Goal: Navigation & Orientation: Understand site structure

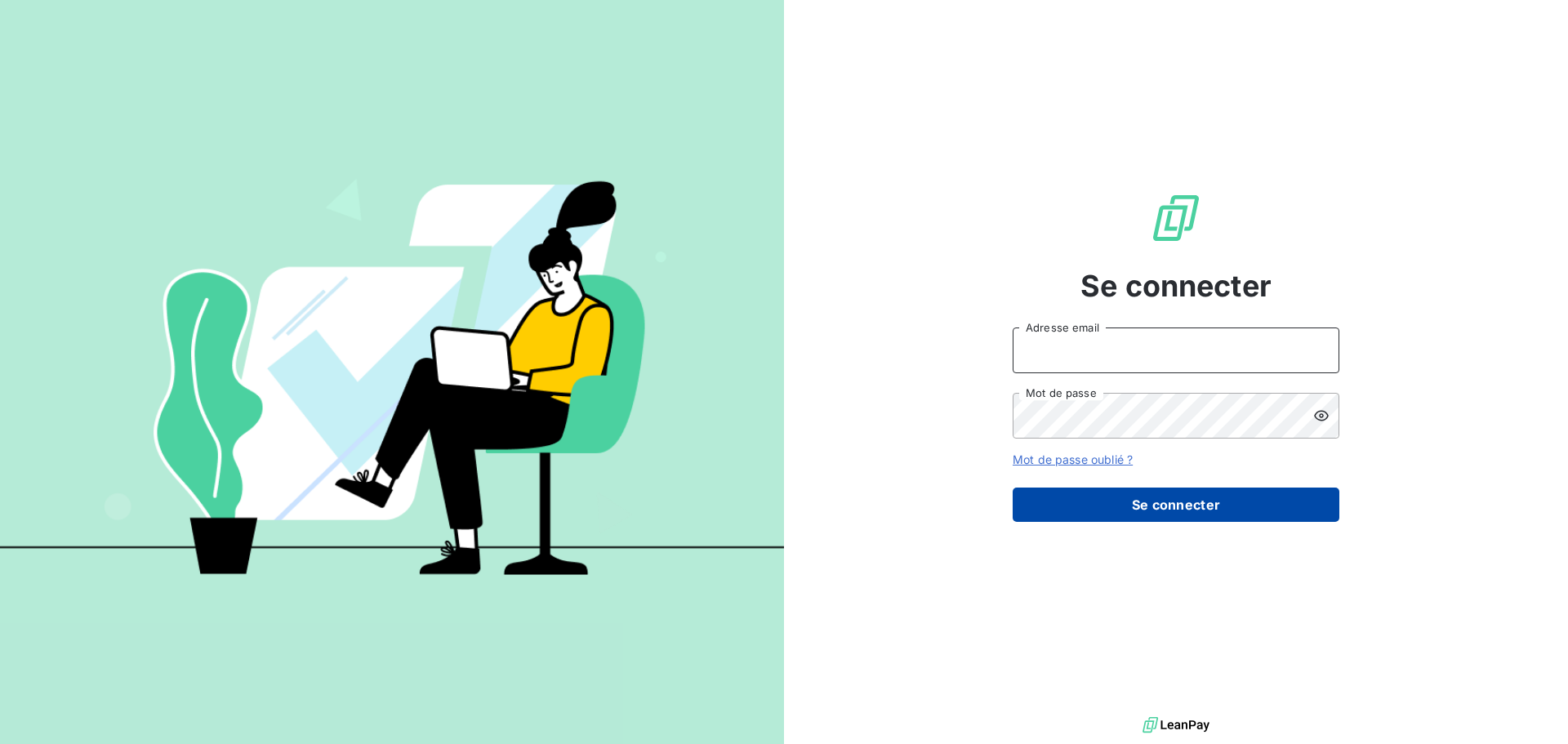
type input "[EMAIL_ADDRESS][DOMAIN_NAME]"
click at [1265, 501] on button "Se connecter" at bounding box center [1176, 505] width 327 height 35
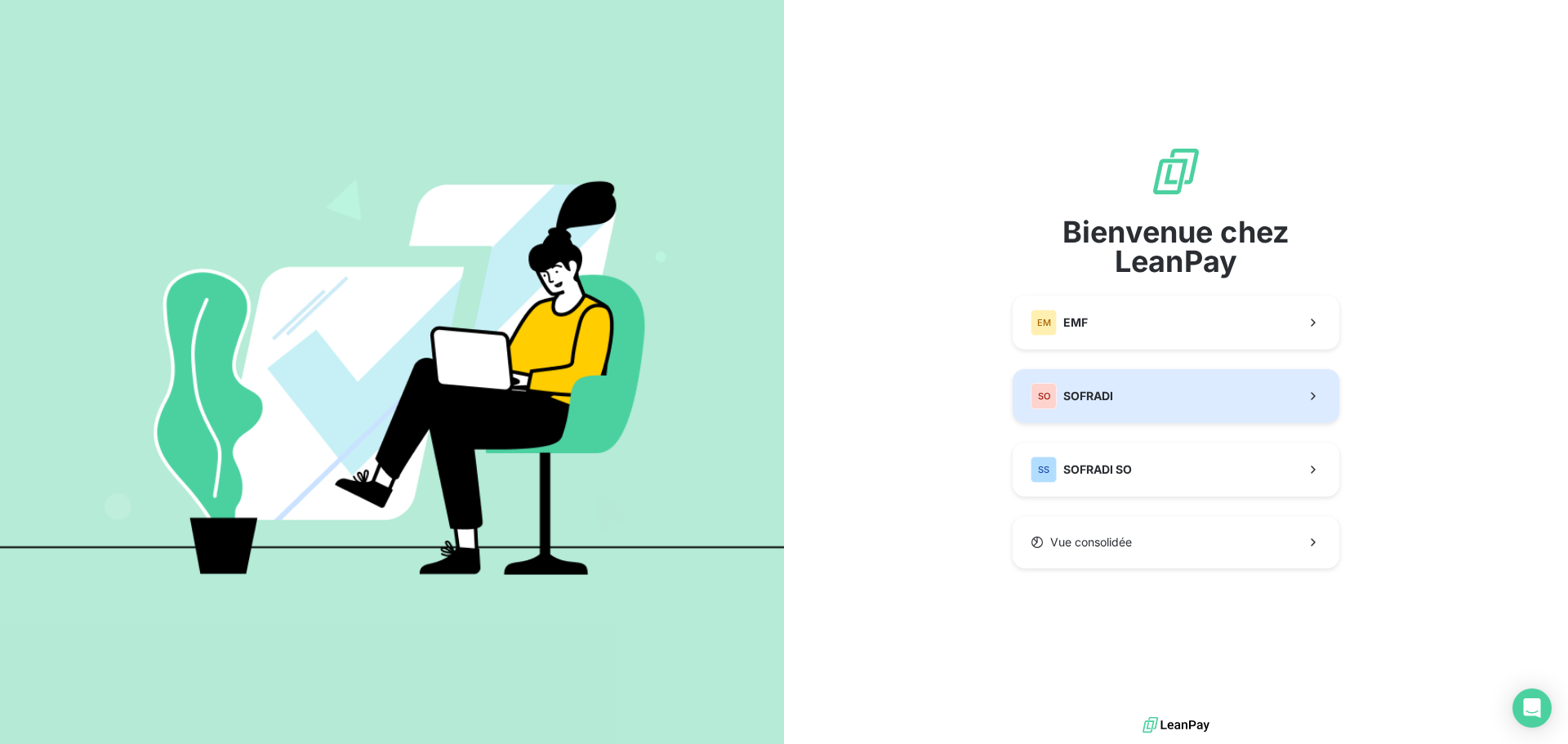
click at [1228, 402] on button "SO SOFRADI" at bounding box center [1176, 396] width 327 height 54
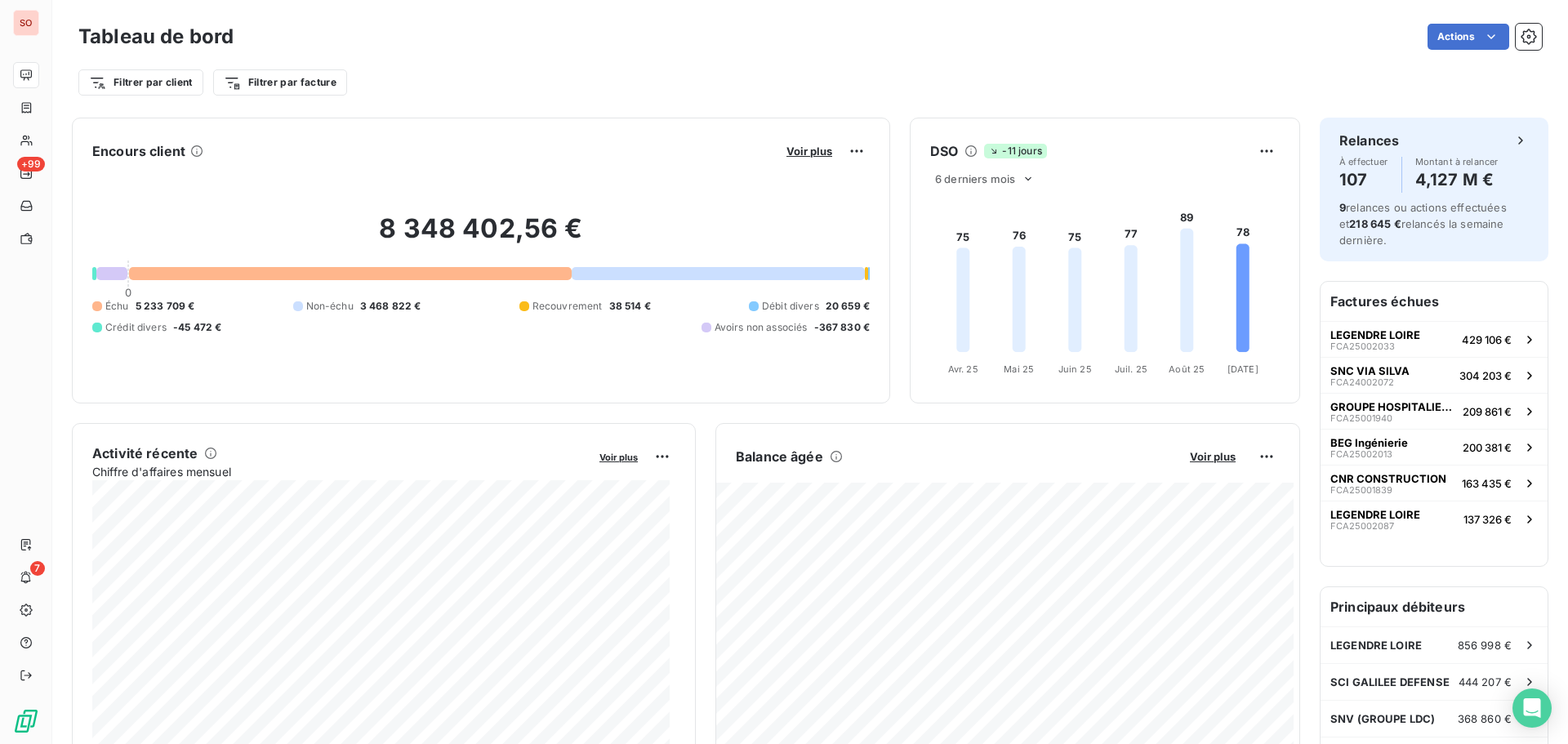
click at [1237, 255] on icon at bounding box center [1243, 297] width 13 height 108
click at [1262, 151] on html "SO +99 7 Tableau de bord Actions Filtrer par client Filtrer par facture Encours…" at bounding box center [784, 372] width 1568 height 744
click at [1016, 181] on html "SO +99 7 Tableau de bord Actions Filtrer par client Filtrer par facture Encours…" at bounding box center [784, 372] width 1568 height 744
click at [1022, 179] on icon at bounding box center [1028, 179] width 13 height 13
click at [990, 247] on li "12" at bounding box center [988, 243] width 108 height 29
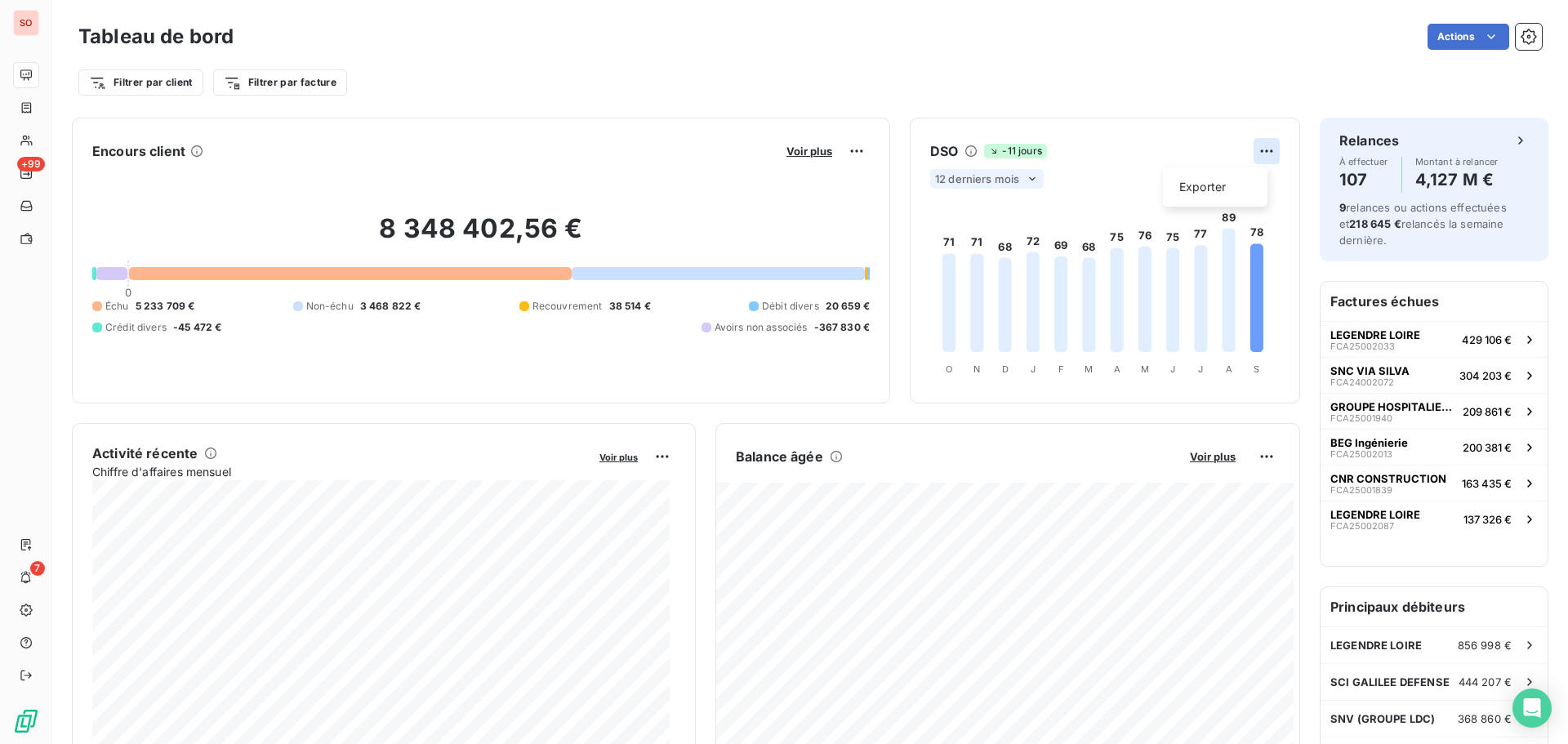
click at [1264, 145] on html "SO +99 7 Tableau de bord Actions Filtrer par client Filtrer par facture Encours…" at bounding box center [784, 372] width 1568 height 744
click at [1222, 185] on div "Exporter" at bounding box center [1215, 187] width 91 height 26
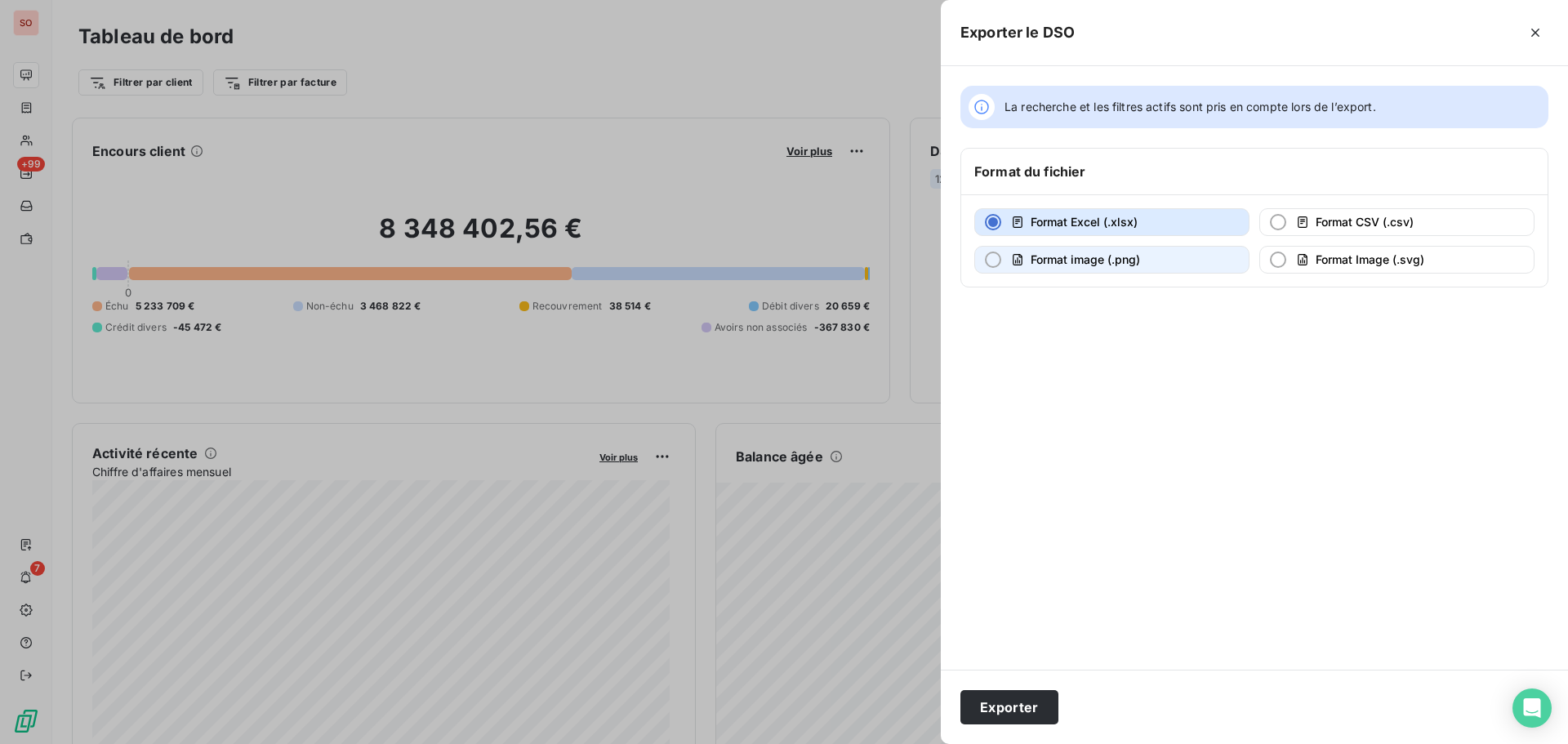
click at [1088, 258] on span "Format image (.png)" at bounding box center [1085, 259] width 109 height 14
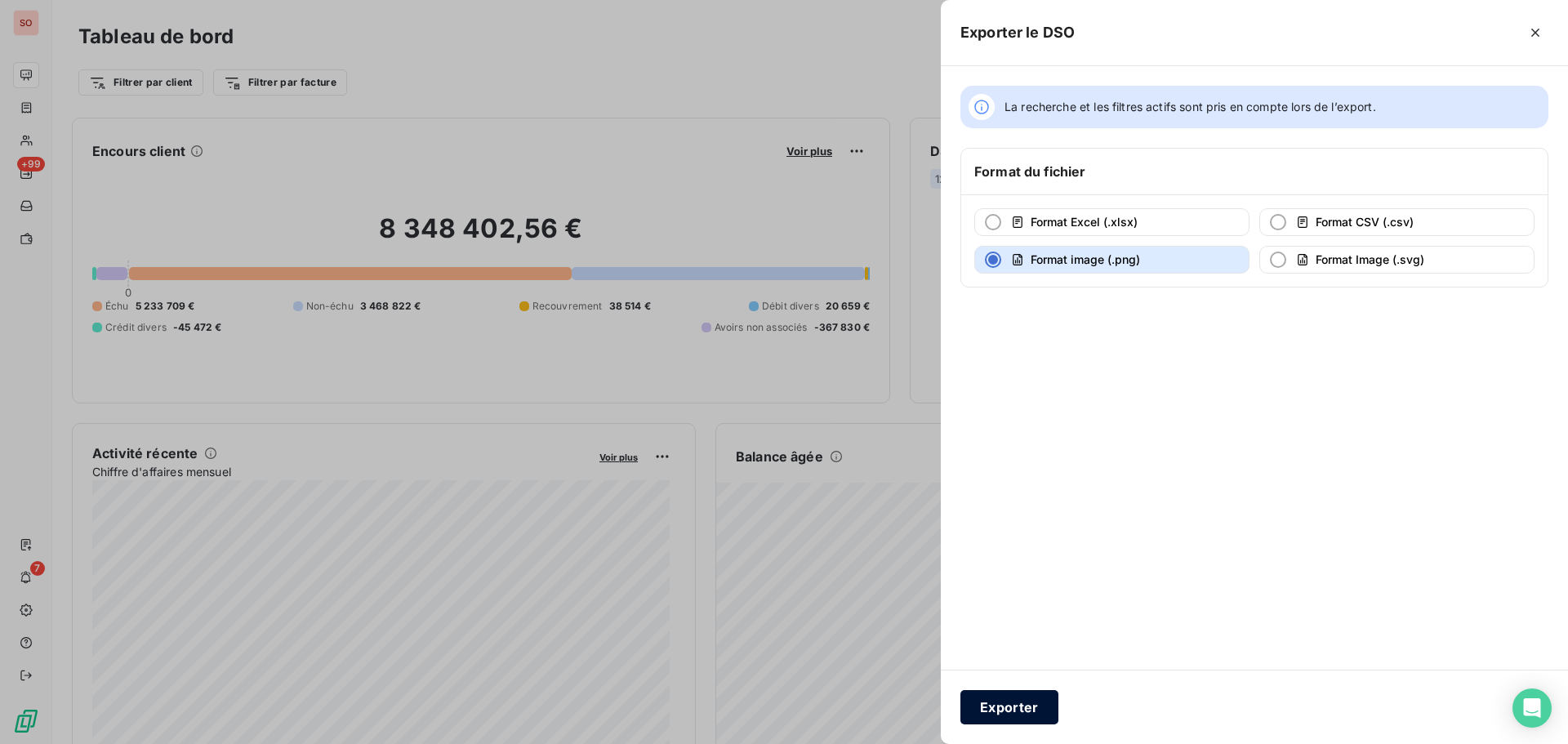
click at [989, 714] on button "Exporter" at bounding box center [1009, 708] width 98 height 35
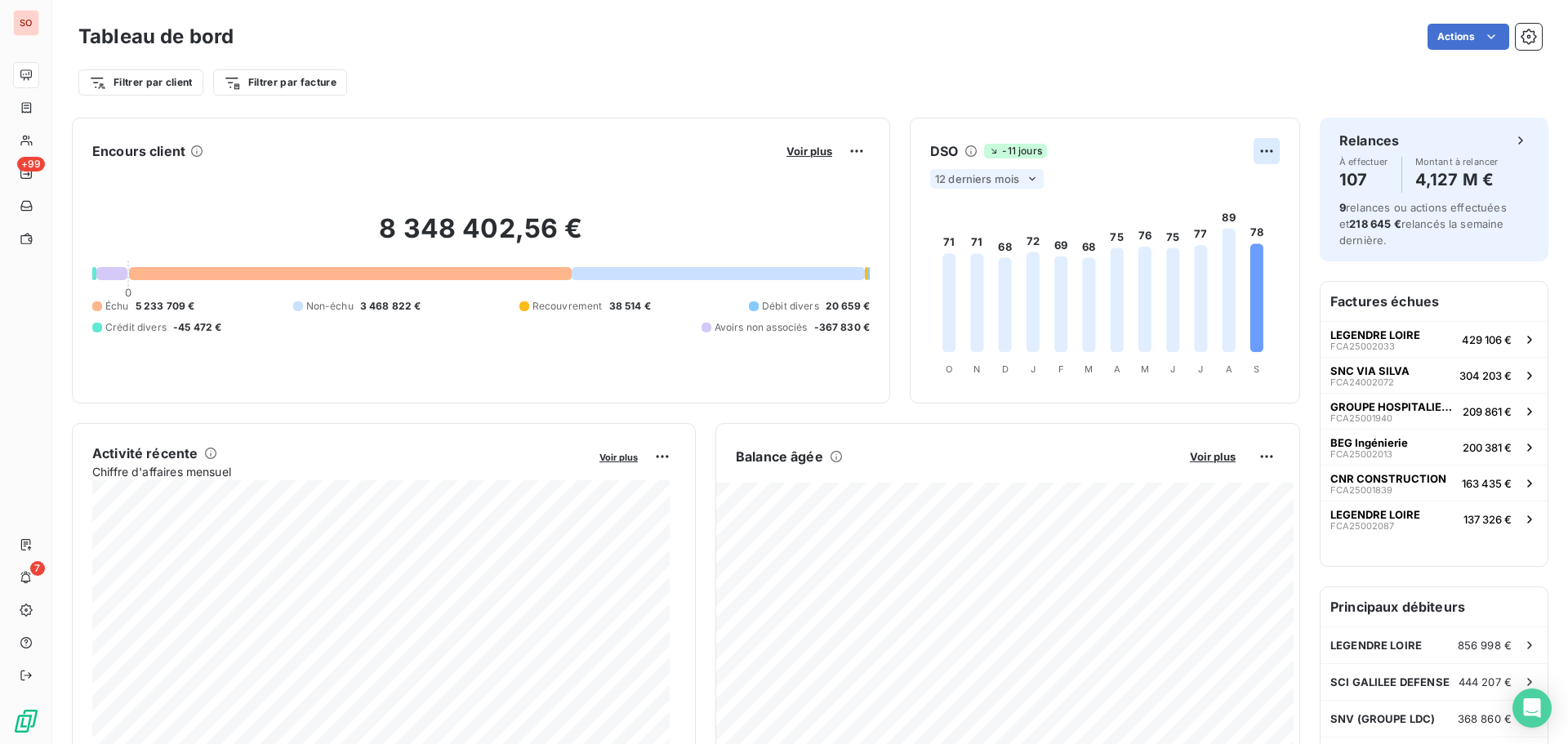
click at [1261, 143] on html "SO +99 7 Tableau de bord Actions Filtrer par client Filtrer par facture Encours…" at bounding box center [784, 372] width 1568 height 744
click at [1100, 88] on html "SO +99 7 Tableau de bord Actions Filtrer par client Filtrer par facture Encours…" at bounding box center [784, 372] width 1568 height 744
click at [965, 152] on icon at bounding box center [971, 151] width 13 height 13
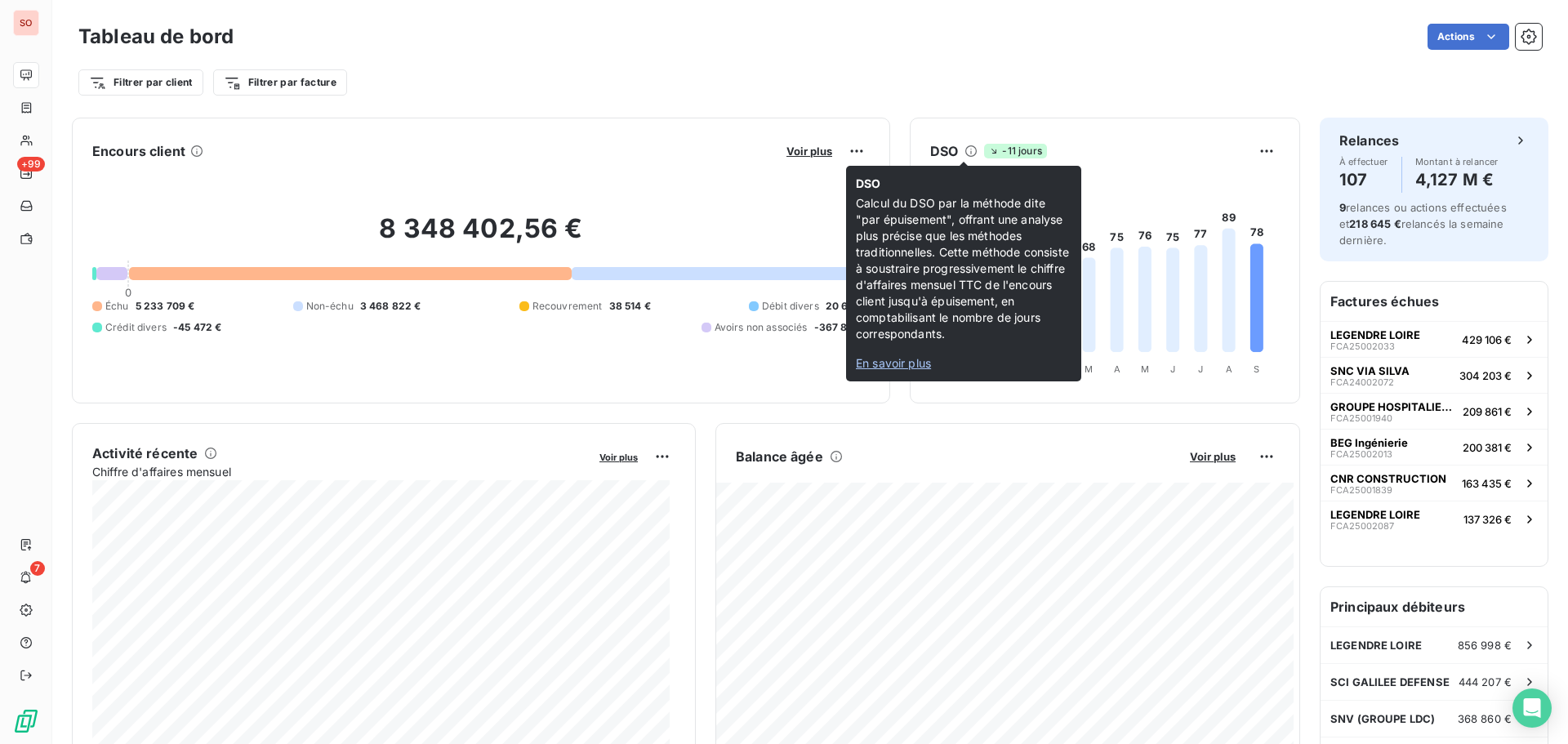
click at [910, 363] on span "En savoir plus" at bounding box center [893, 362] width 75 height 14
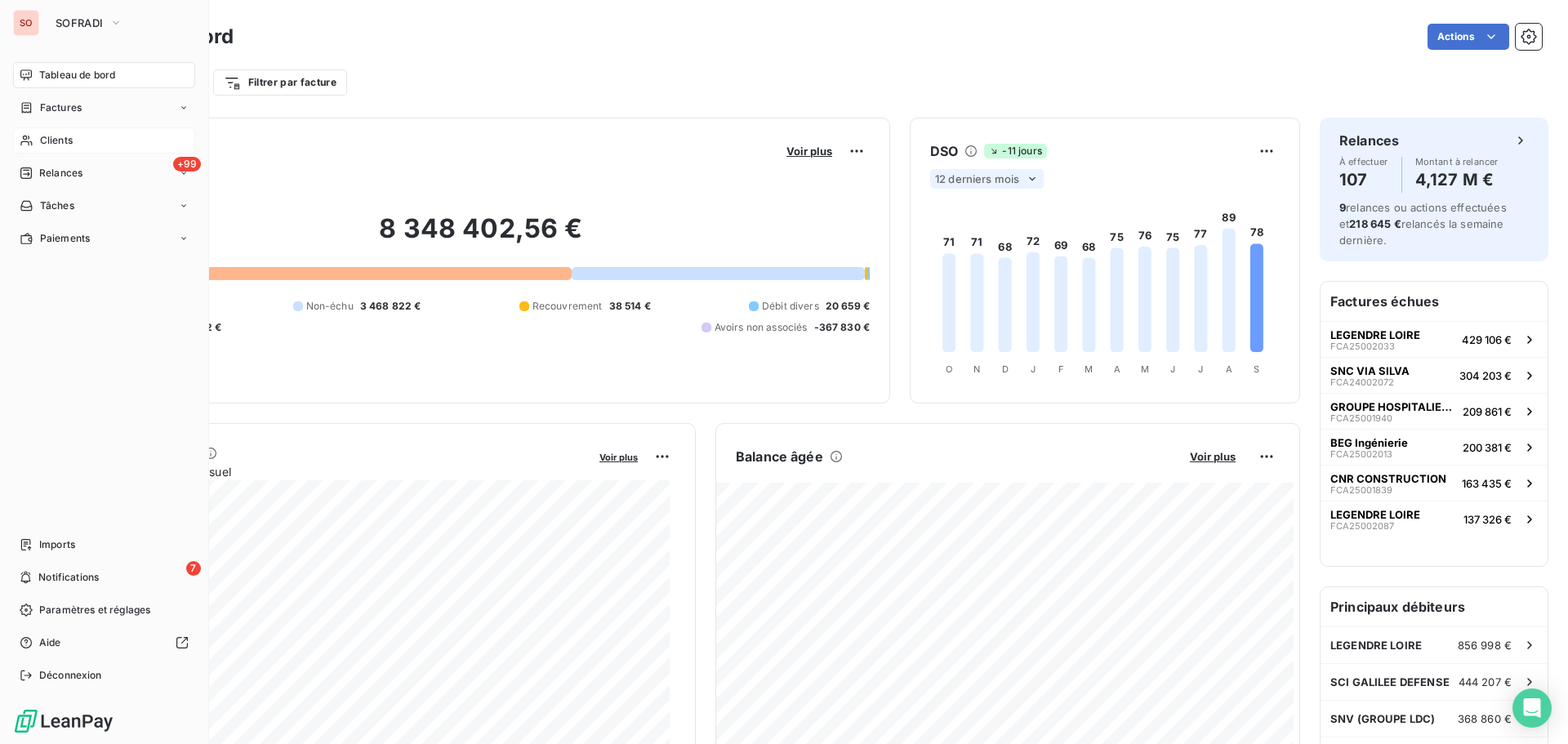
click at [68, 139] on span "Clients" at bounding box center [57, 140] width 33 height 15
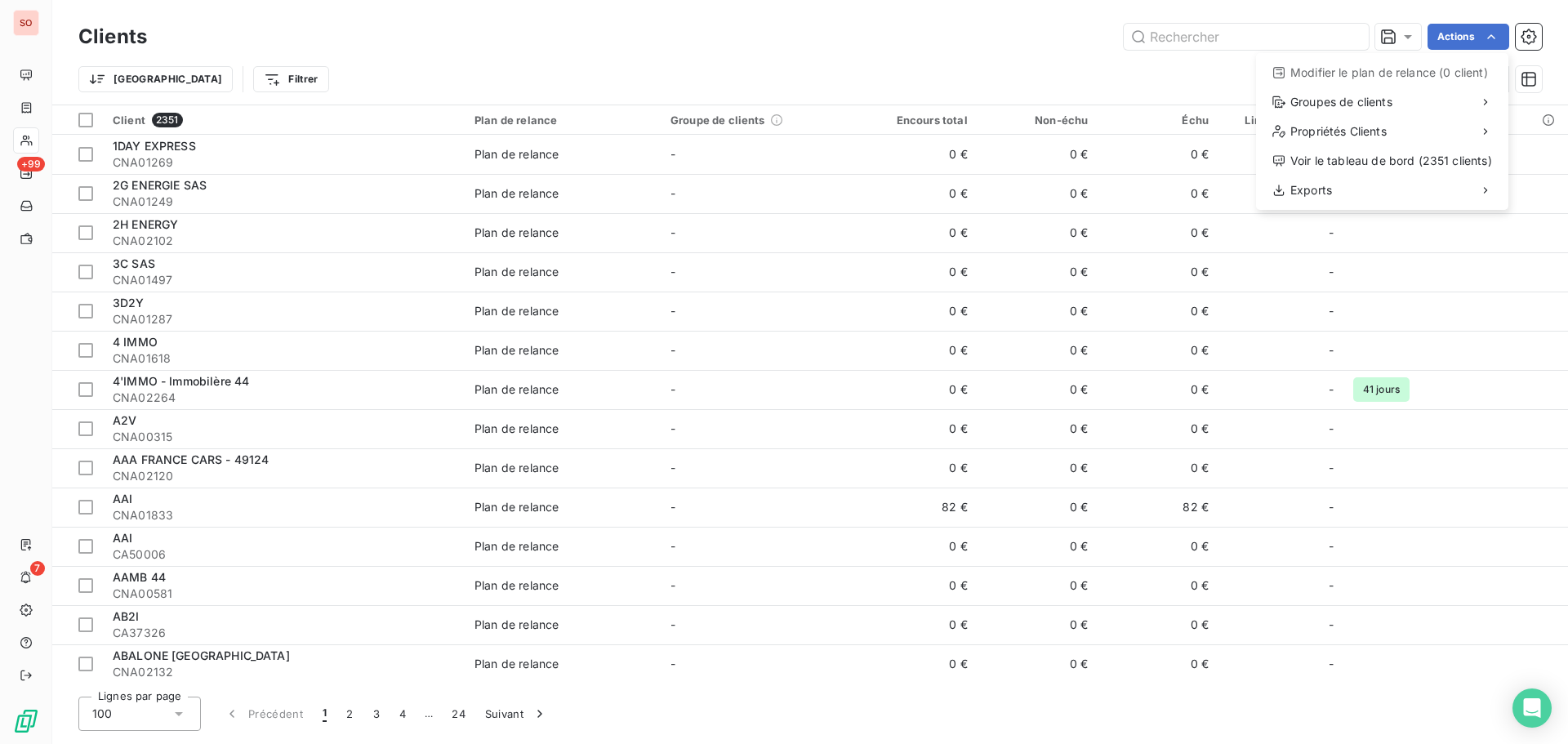
drag, startPoint x: 1429, startPoint y: 100, endPoint x: 1427, endPoint y: 77, distance: 23.1
click at [1451, 127] on div "Propriétés Clients" at bounding box center [1382, 131] width 239 height 26
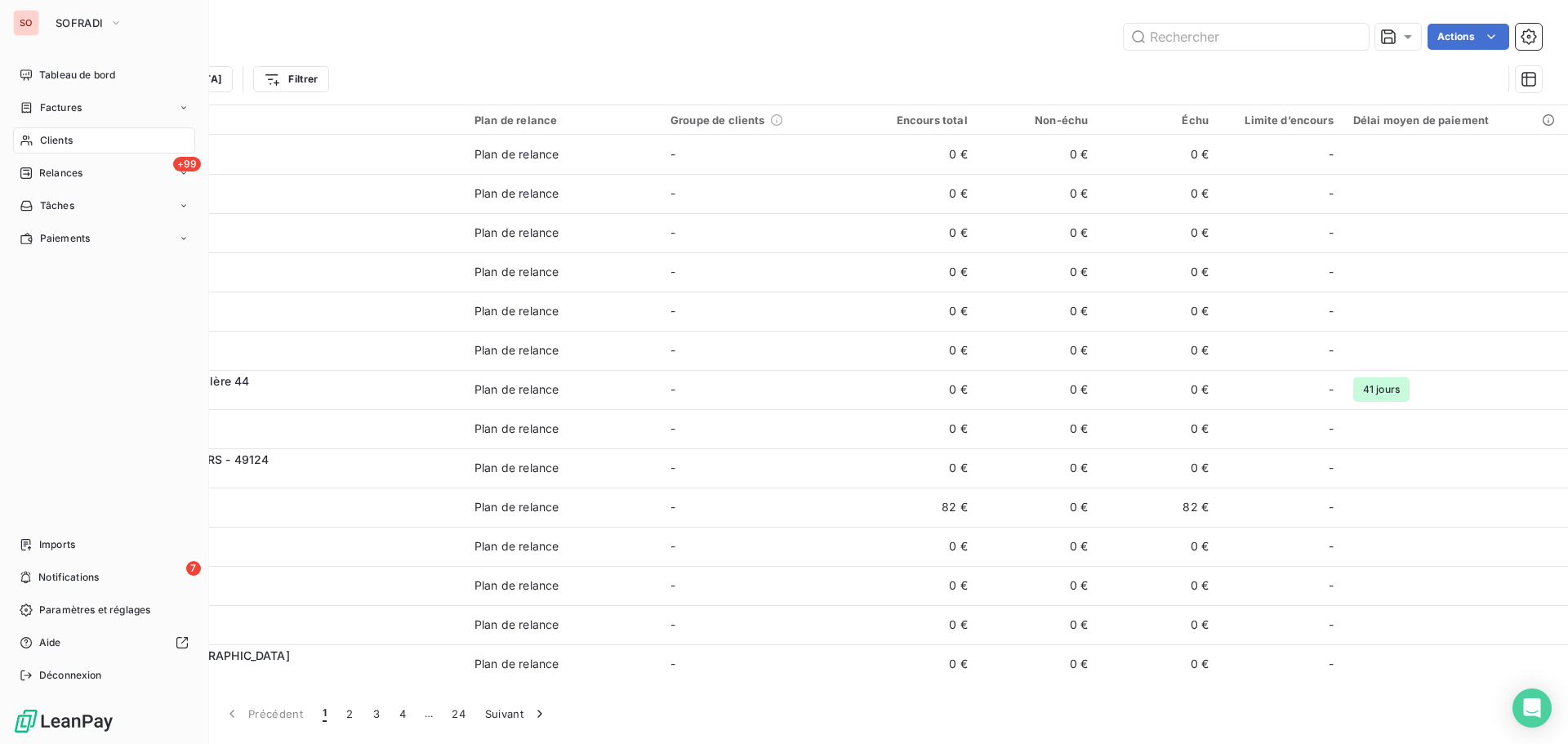
click at [28, 197] on html "SO SOFRADI Tableau de bord Factures Clients +99 Relances Tâches Paiements Impor…" at bounding box center [784, 372] width 1568 height 744
click at [129, 211] on div "Tâches" at bounding box center [104, 205] width 182 height 26
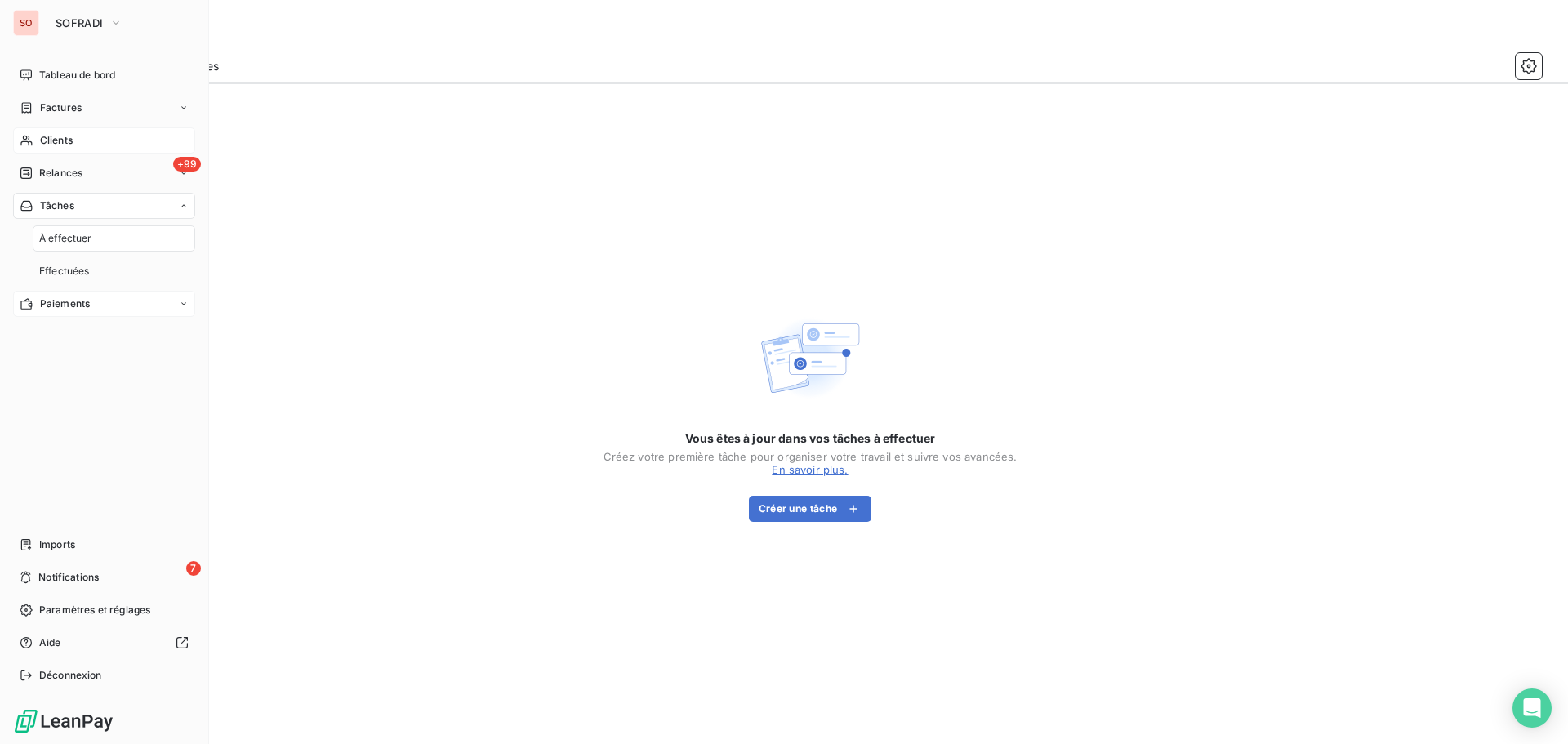
click at [114, 301] on div "Paiements" at bounding box center [104, 304] width 182 height 26
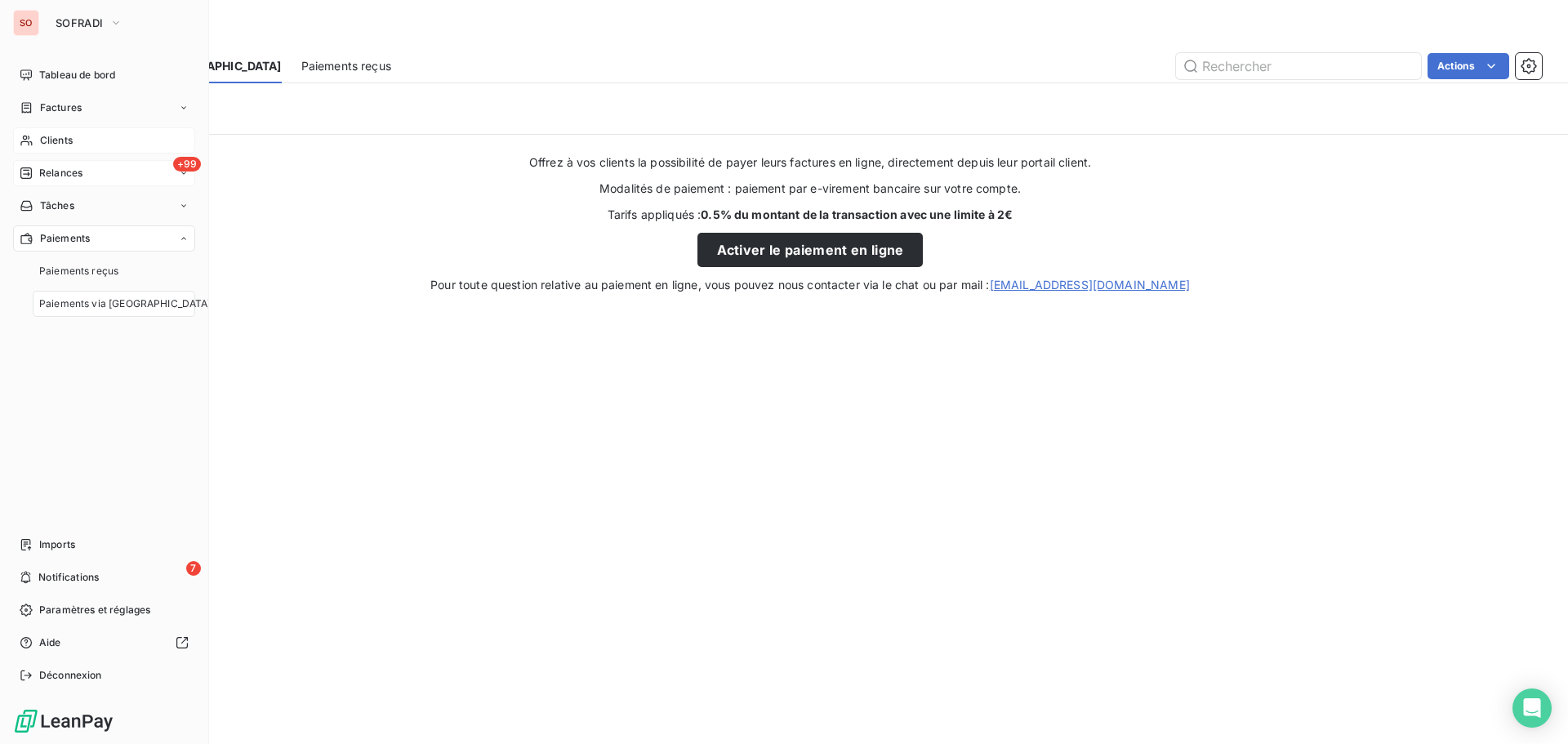
click at [119, 176] on div "+99 Relances" at bounding box center [104, 173] width 182 height 26
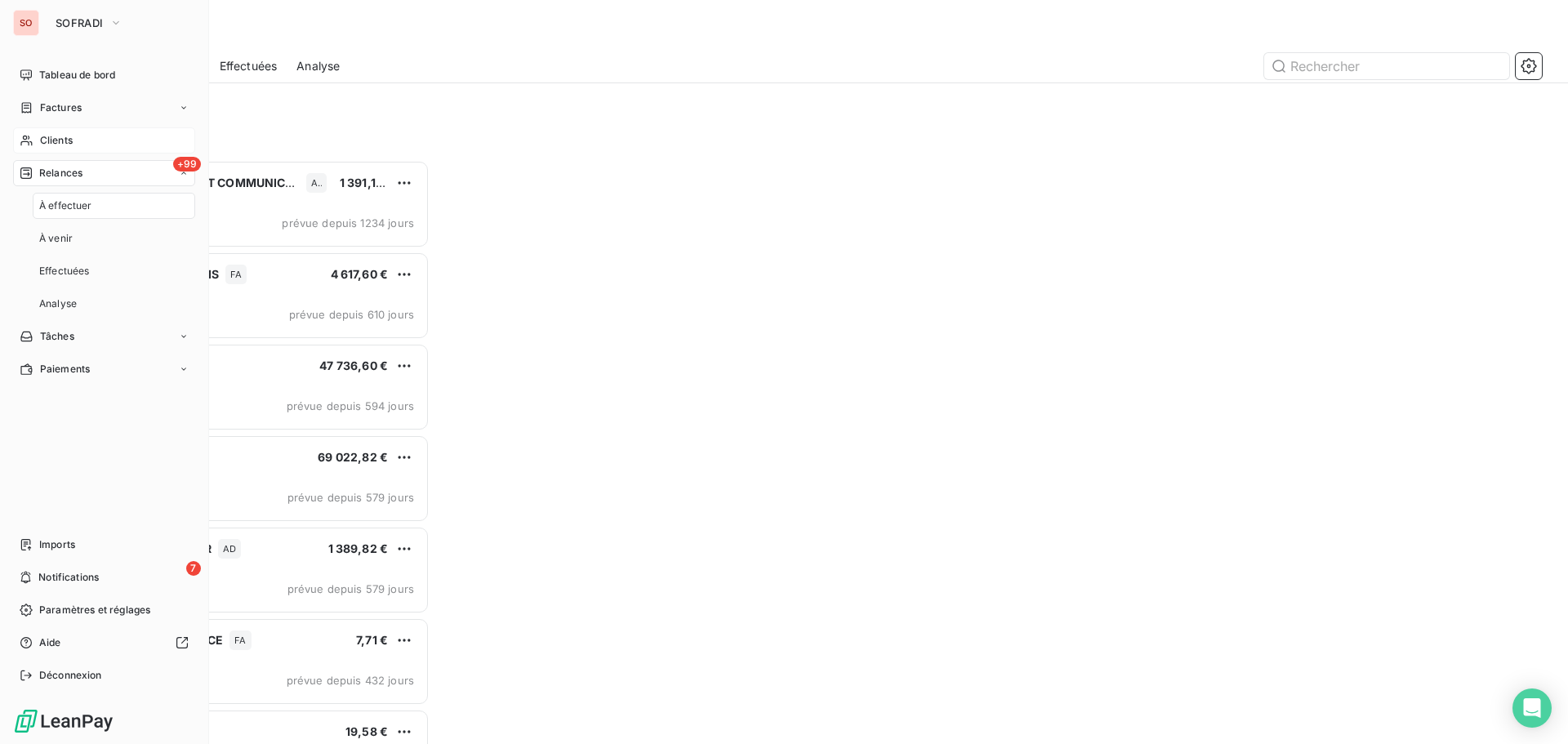
click at [121, 140] on div "Clients" at bounding box center [104, 140] width 182 height 26
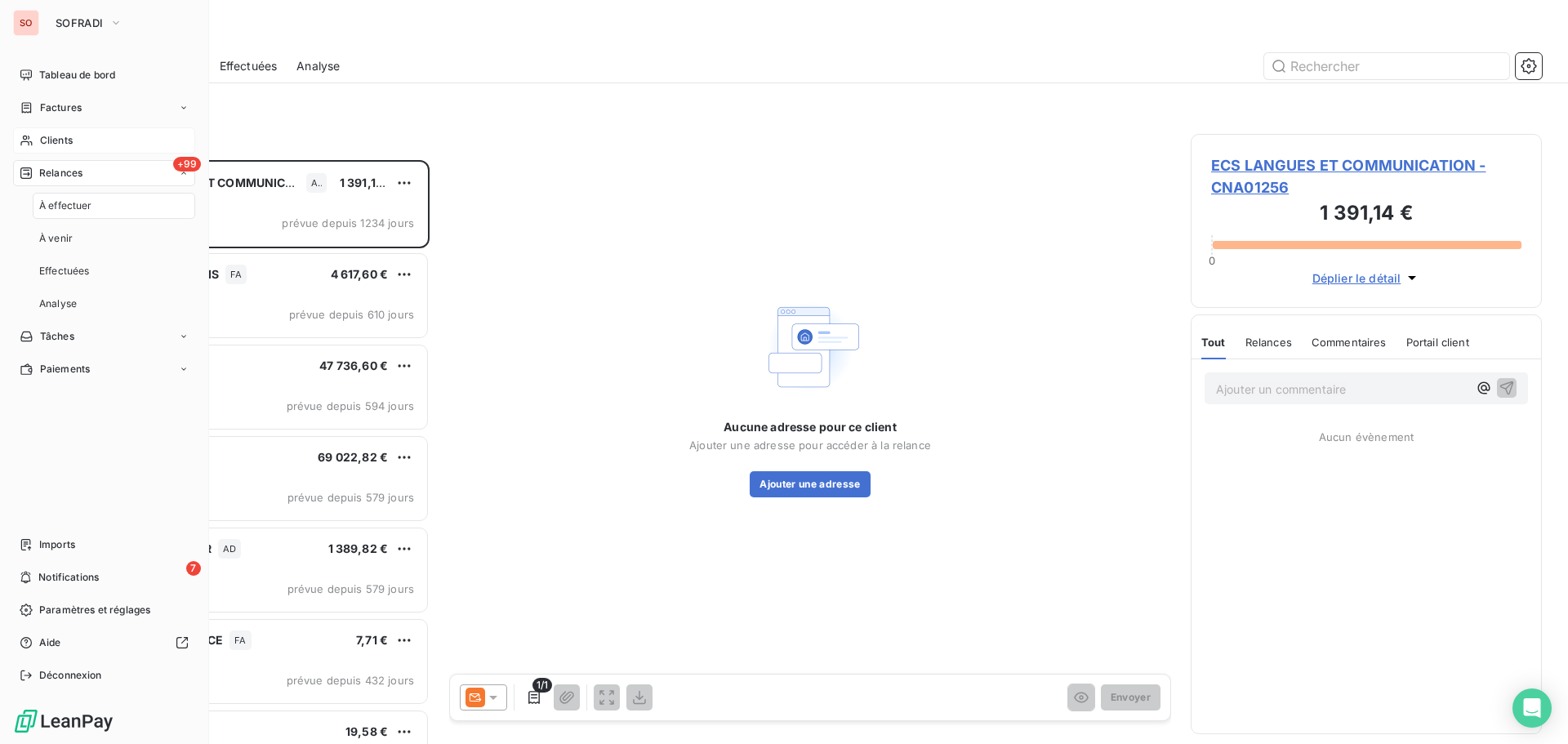
scroll to position [572, 339]
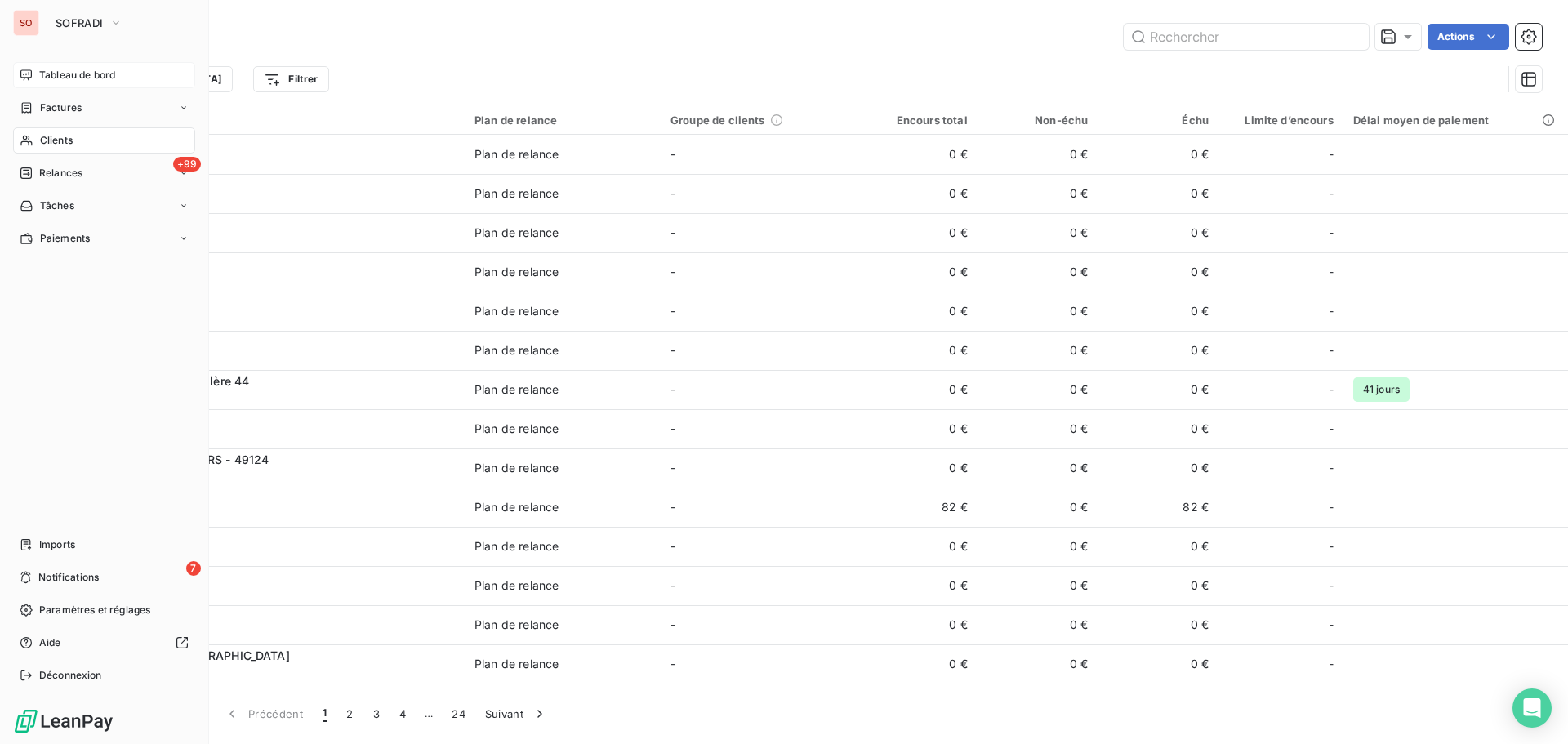
click at [66, 76] on span "Tableau de bord" at bounding box center [77, 75] width 76 height 15
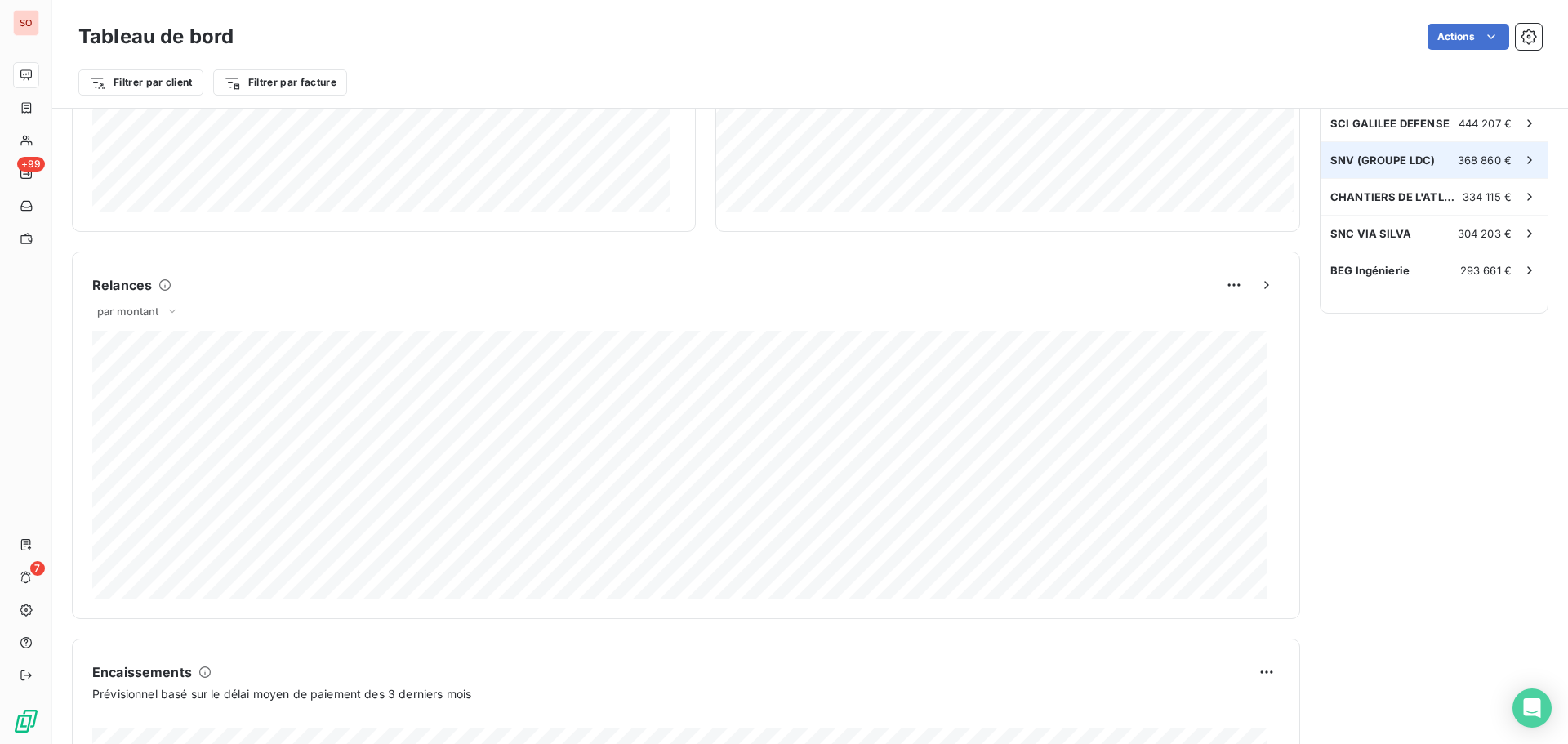
scroll to position [654, 0]
